Goal: Register for event/course

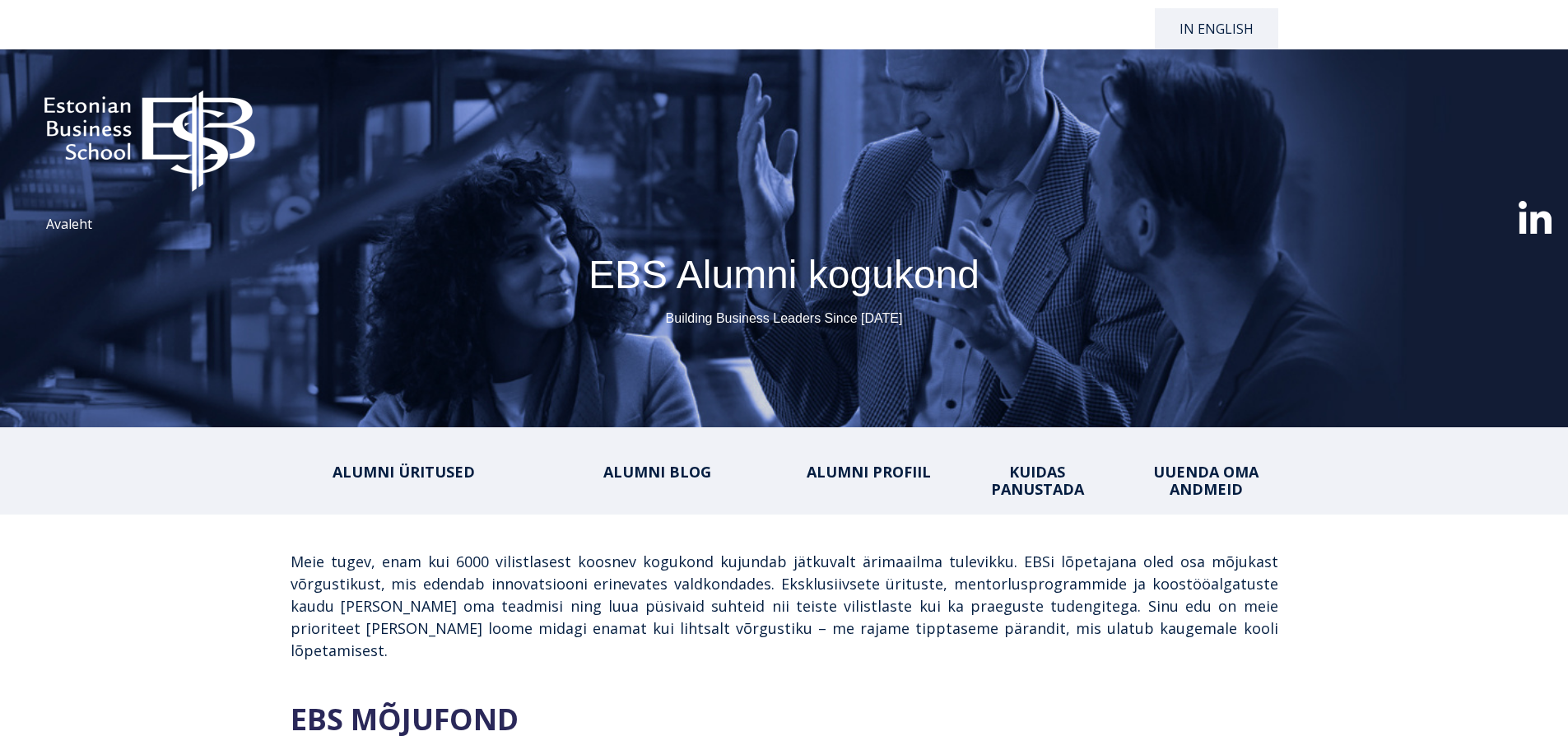
select select "**"
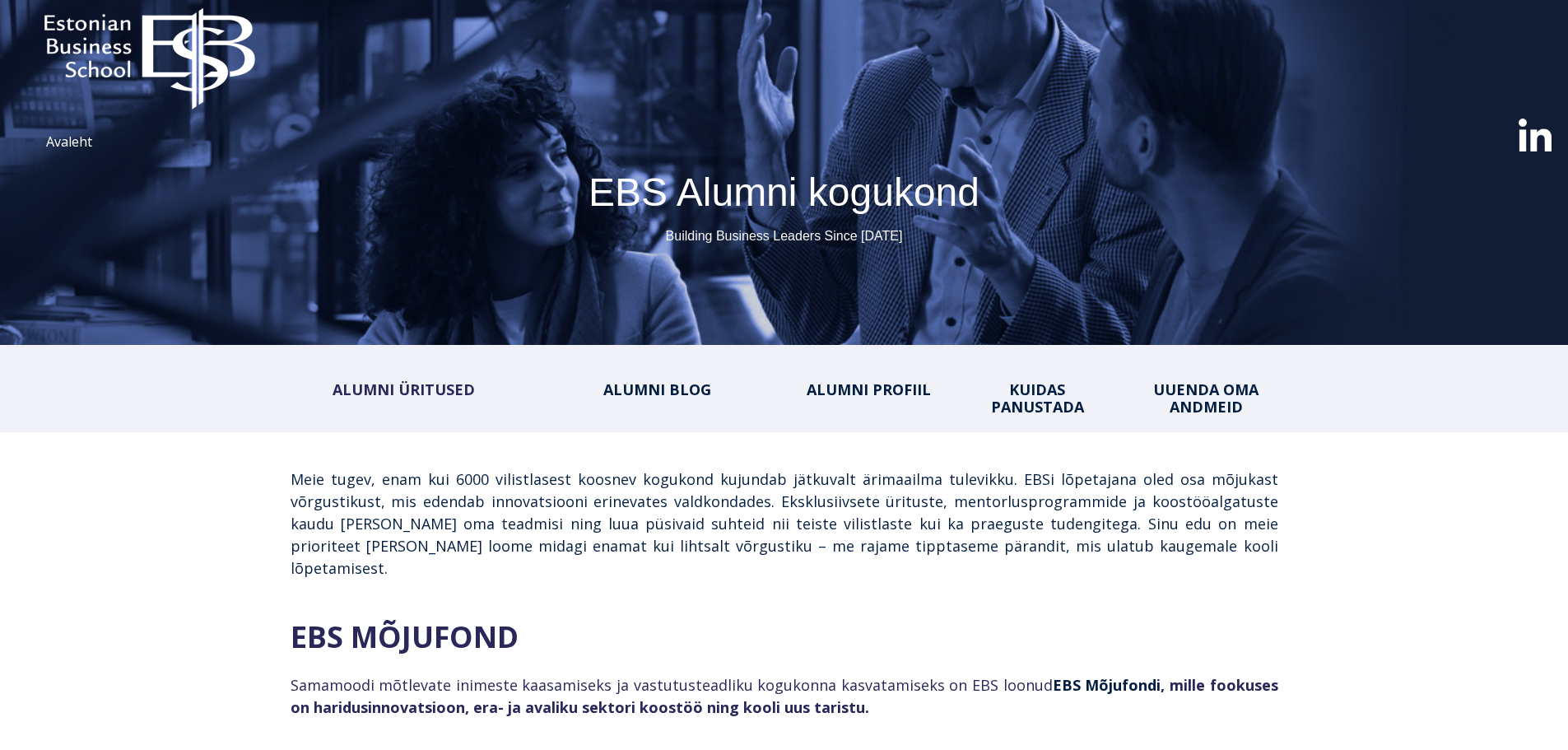
click at [419, 386] on link "ALUMNI ÜRITUSED" at bounding box center [403, 389] width 142 height 20
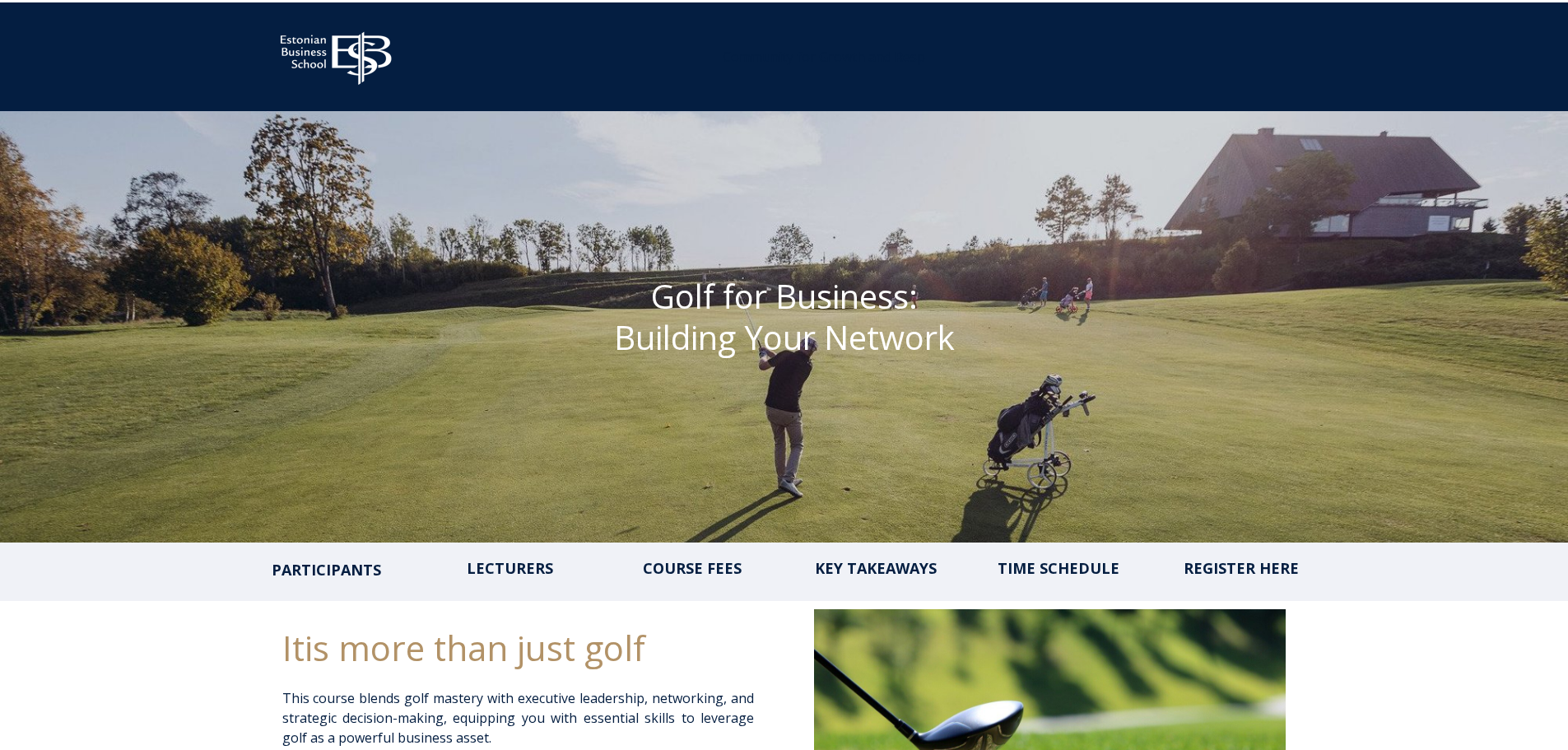
scroll to position [82, 0]
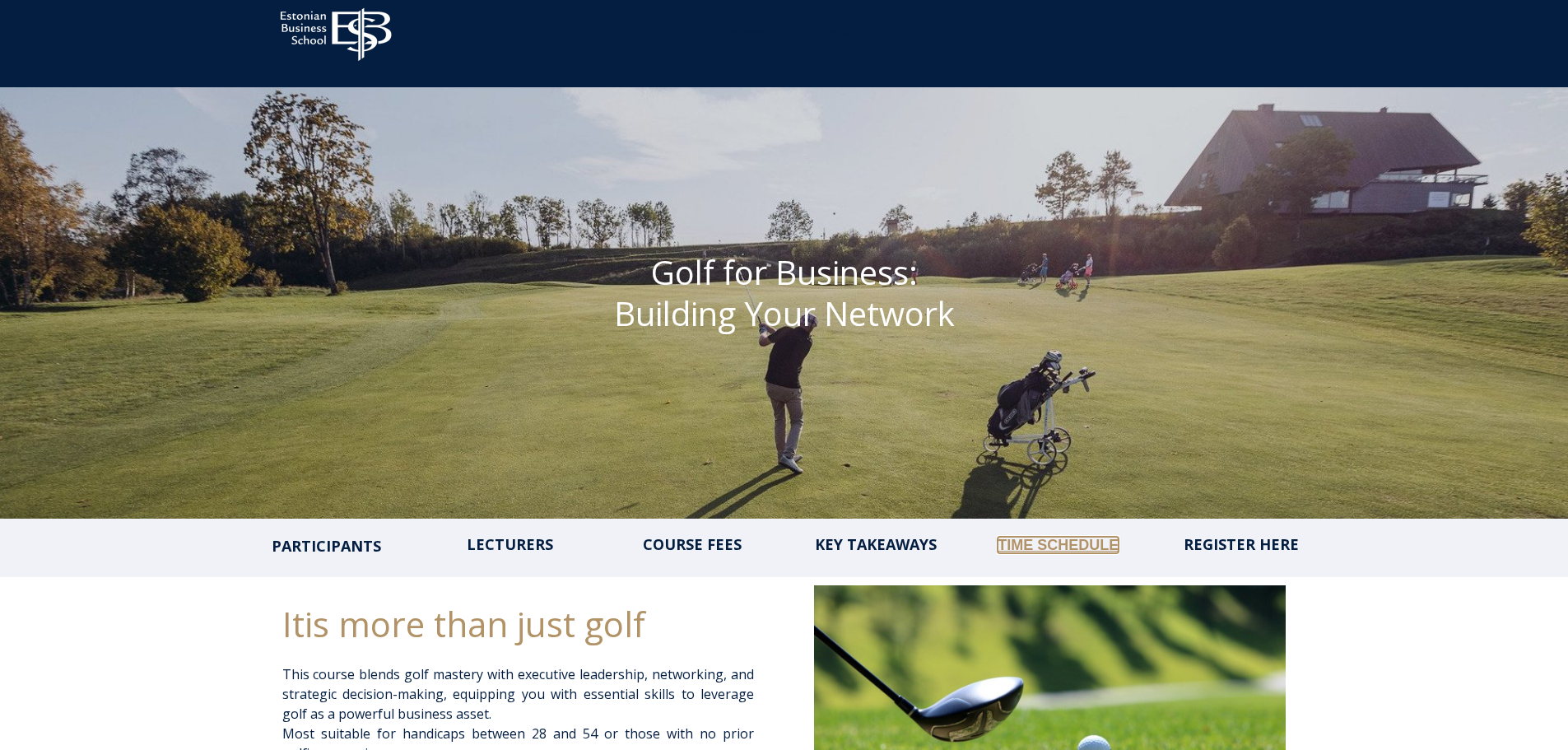
click at [1056, 541] on link "TIME SCHEDULE" at bounding box center [1058, 544] width 121 height 17
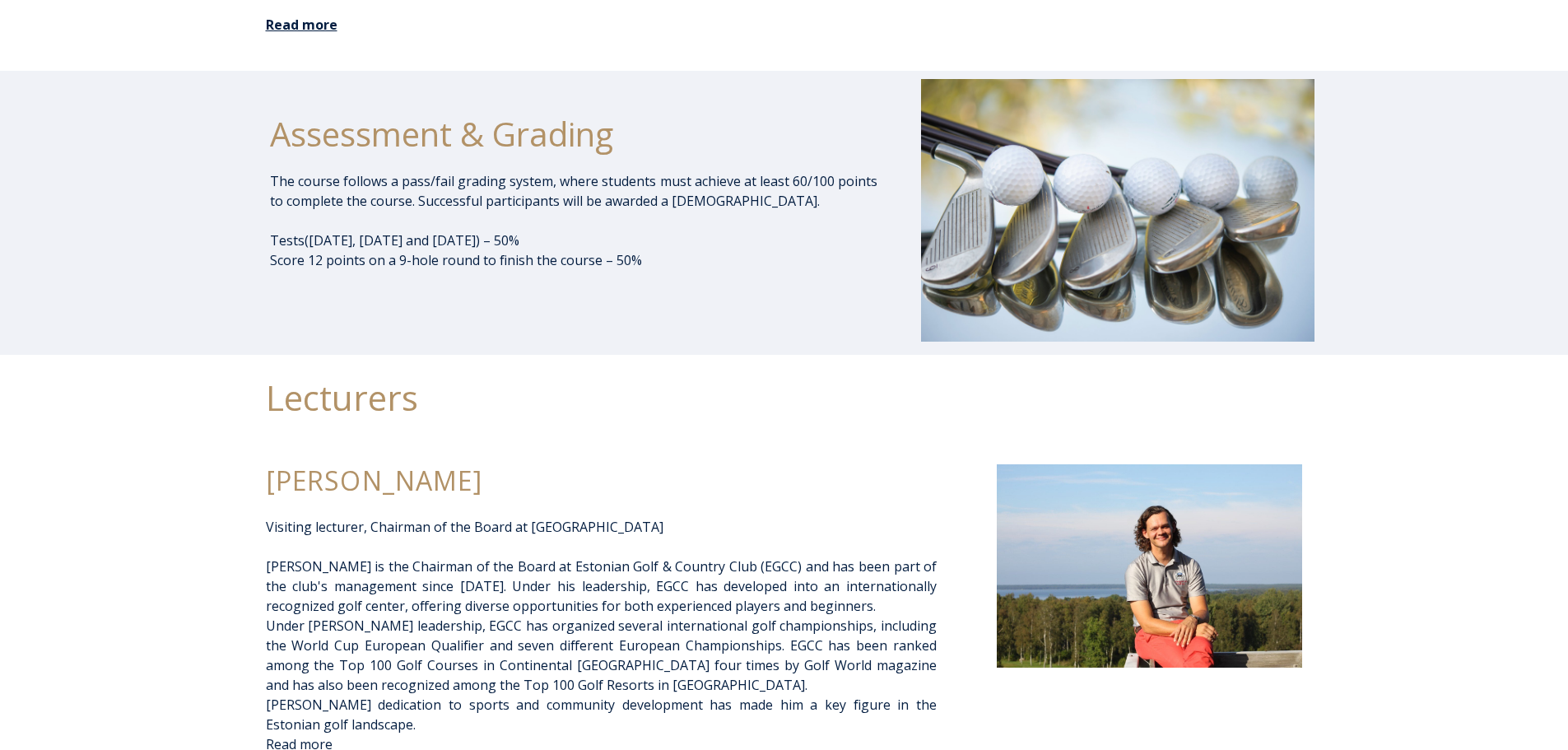
scroll to position [2634, 0]
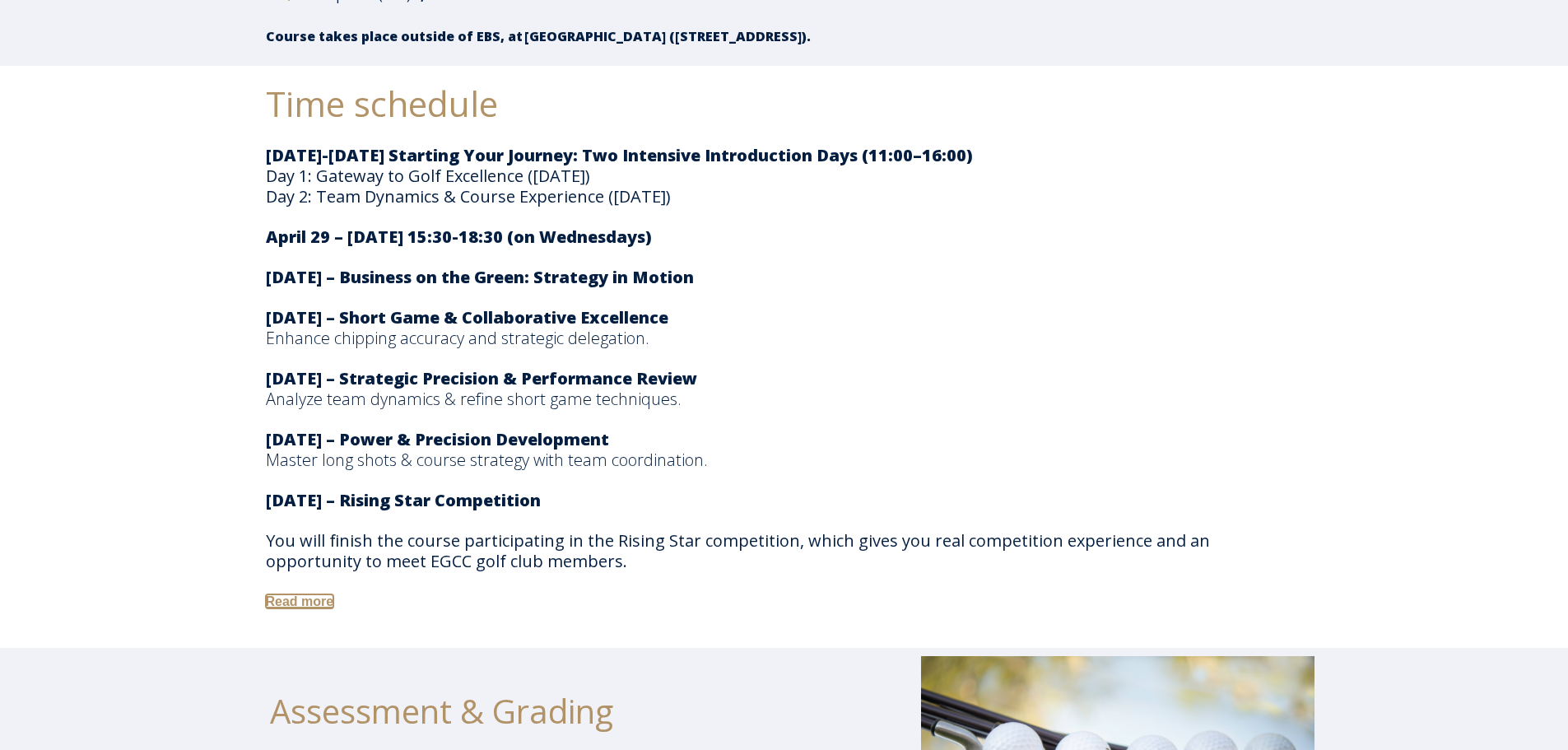
click at [312, 597] on link "Read more" at bounding box center [300, 601] width 68 height 14
drag, startPoint x: 270, startPoint y: 165, endPoint x: 329, endPoint y: 170, distance: 59.2
drag, startPoint x: 303, startPoint y: 164, endPoint x: 576, endPoint y: 203, distance: 275.8
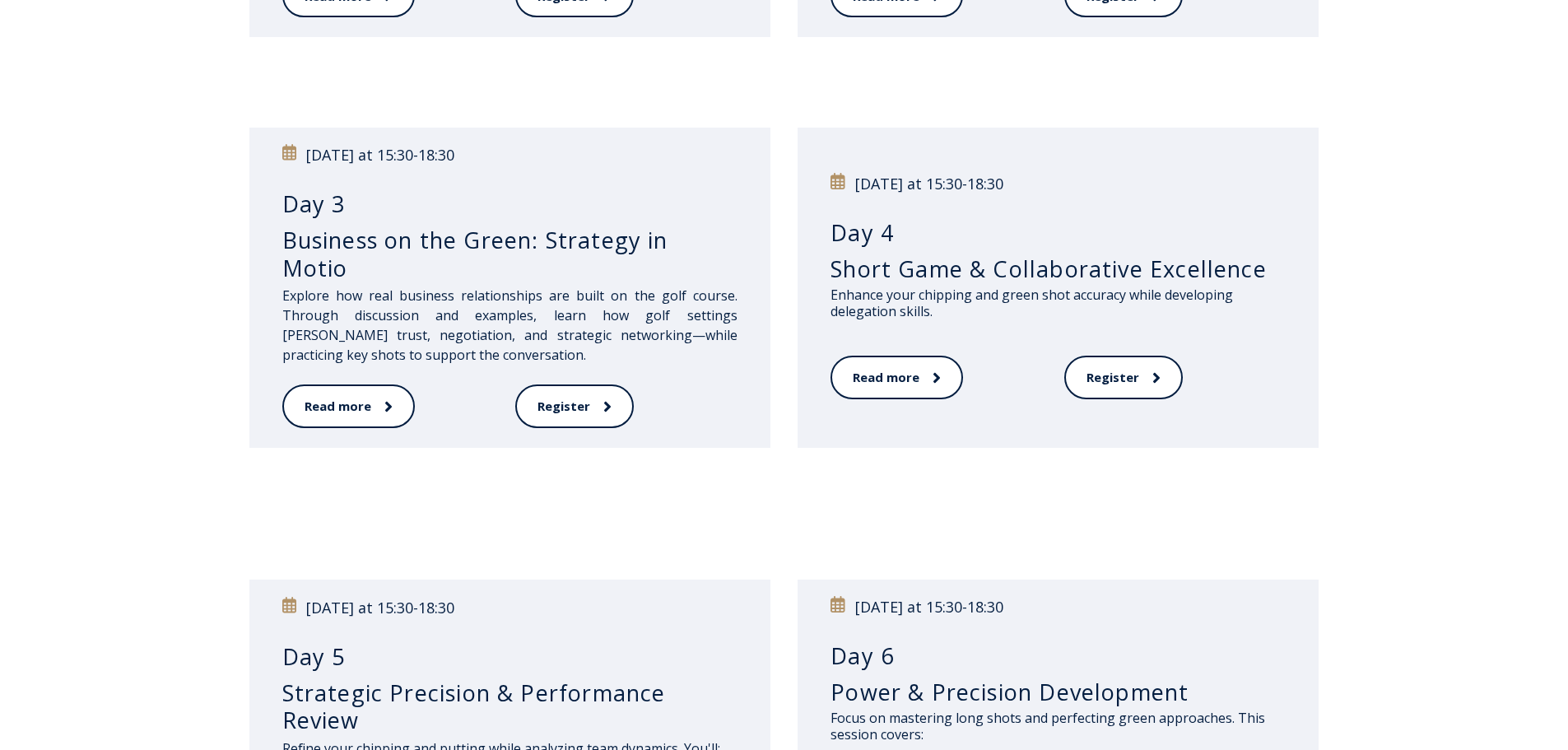
scroll to position [411, 0]
click at [1109, 382] on link "Register" at bounding box center [1123, 378] width 117 height 45
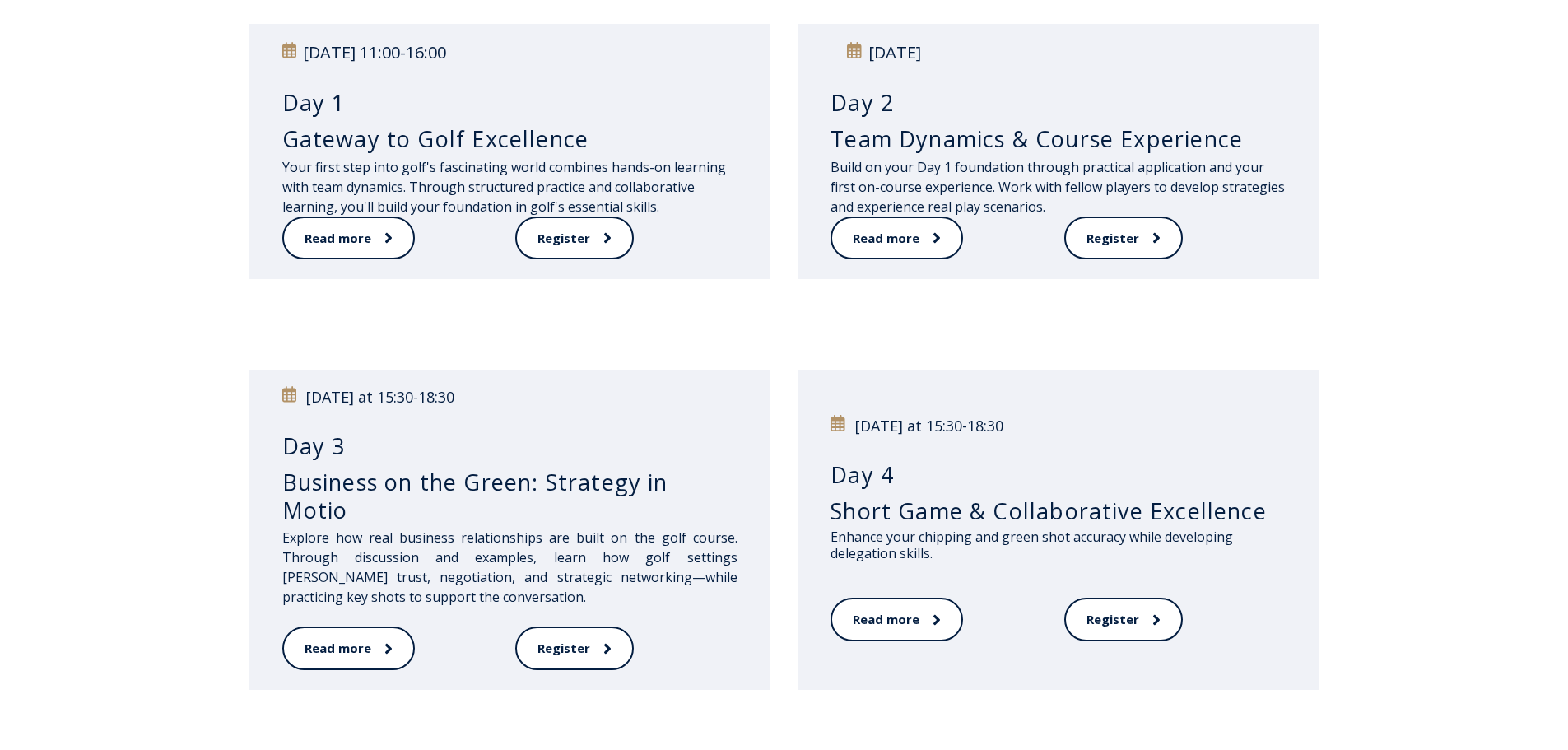
scroll to position [0, 0]
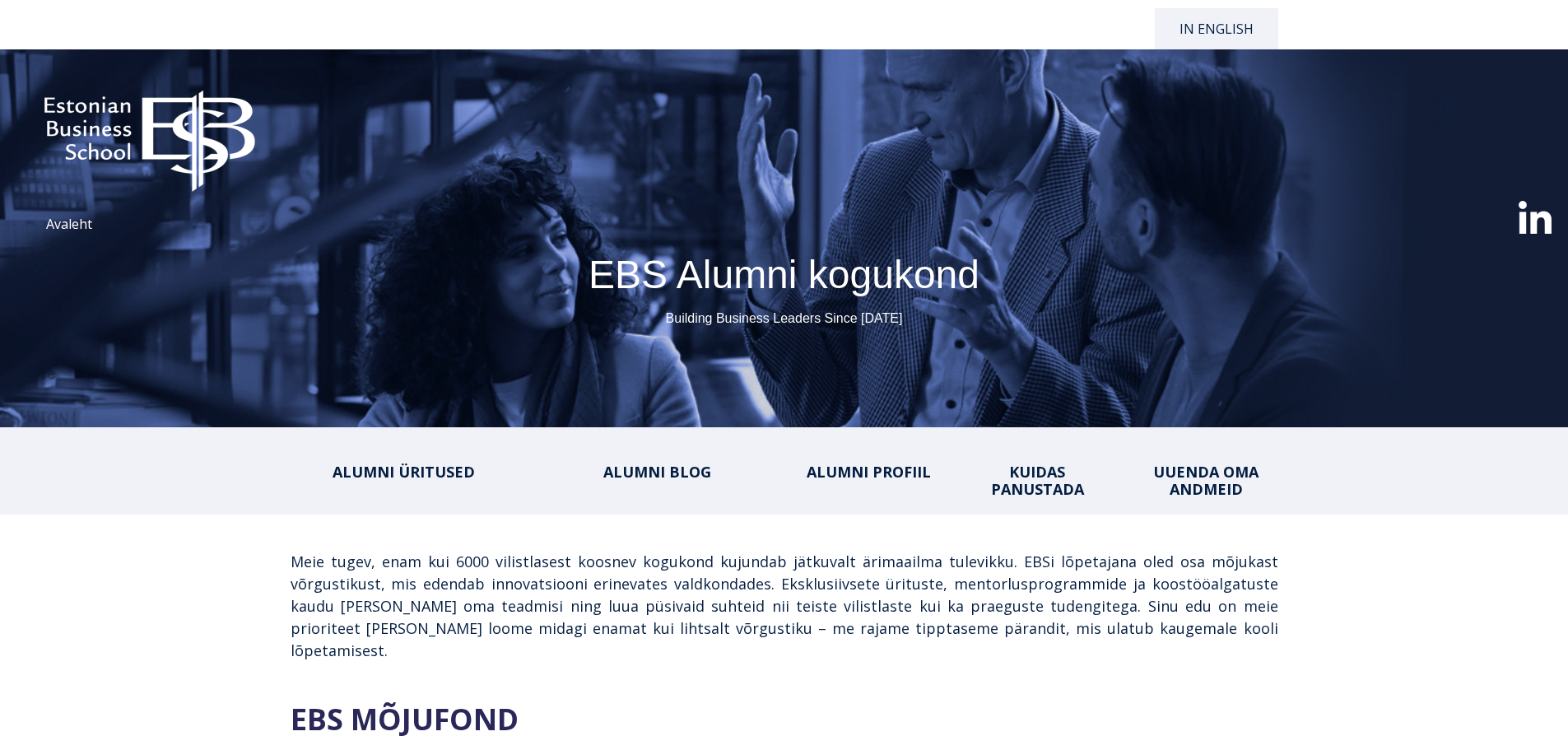
select select "**"
click at [426, 483] on div "ALUMNI ÜRITUSED ALUMNI BLOG ALUMNI PROFIIL KUIDAS PANUSTADA UUENDA OMA ANDMEID" at bounding box center [785, 470] width 988 height 54
click at [441, 469] on link "ALUMNI ÜRITUSED" at bounding box center [403, 471] width 142 height 20
